Goal: Information Seeking & Learning: Learn about a topic

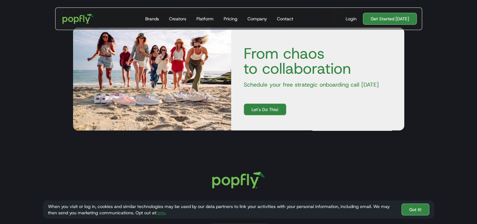
scroll to position [1818, 0]
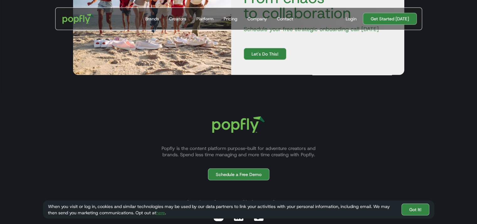
click at [28, 94] on section "From chaos to collaboration Schedule your free strategic onboarding call [DATE]…" at bounding box center [238, 23] width 477 height 140
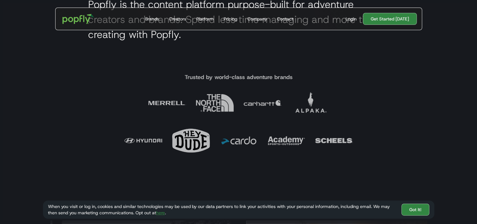
scroll to position [139, 0]
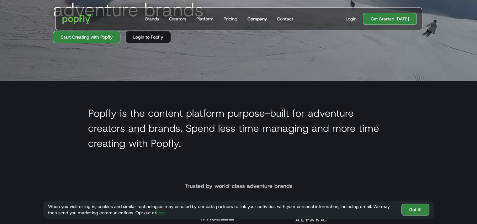
click at [259, 18] on div "Company" at bounding box center [256, 19] width 19 height 6
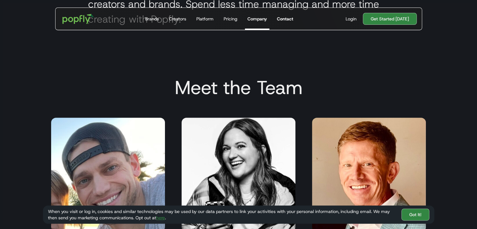
scroll to position [111, 0]
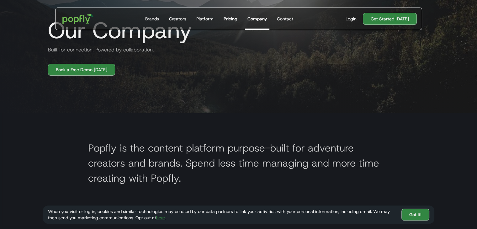
click at [224, 21] on link "Pricing" at bounding box center [230, 19] width 19 height 22
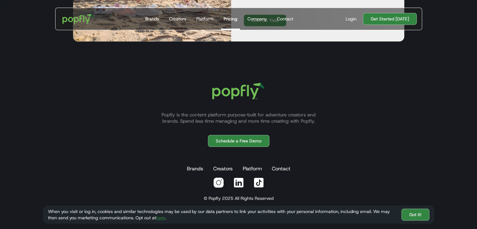
scroll to position [453, 0]
